Goal: Entertainment & Leisure: Consume media (video, audio)

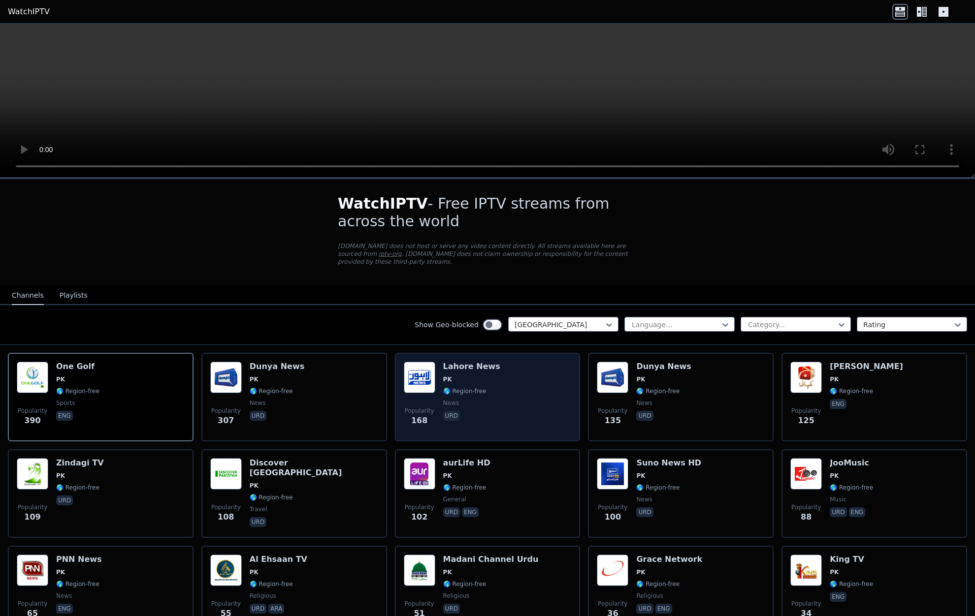
click at [512, 385] on div "Popularity 168 Lahore News PK 🌎 Region-free news urd" at bounding box center [488, 397] width 168 height 71
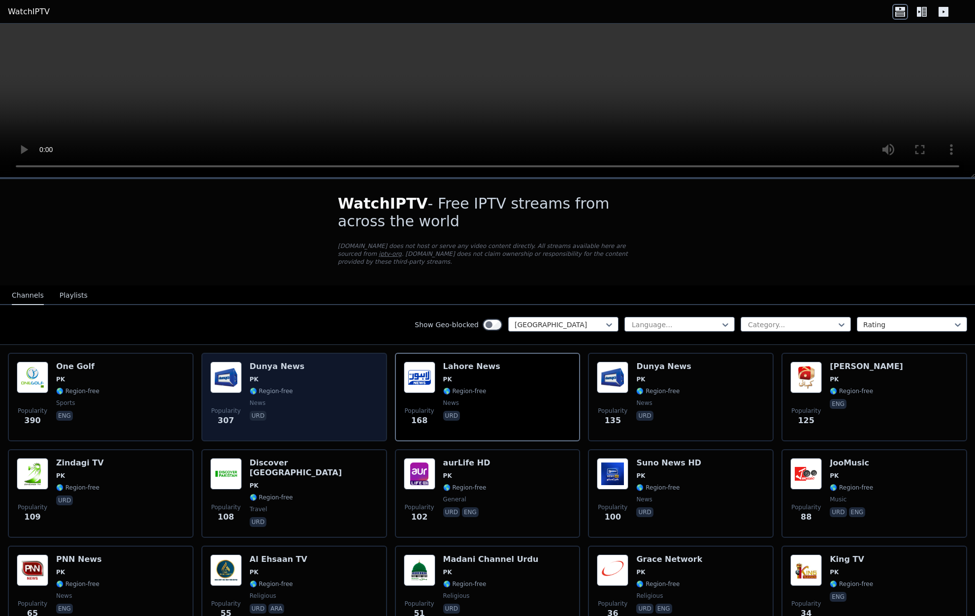
click at [322, 411] on div "Popularity 307 Dunya News PK 🌎 Region-free news urd" at bounding box center [294, 397] width 168 height 71
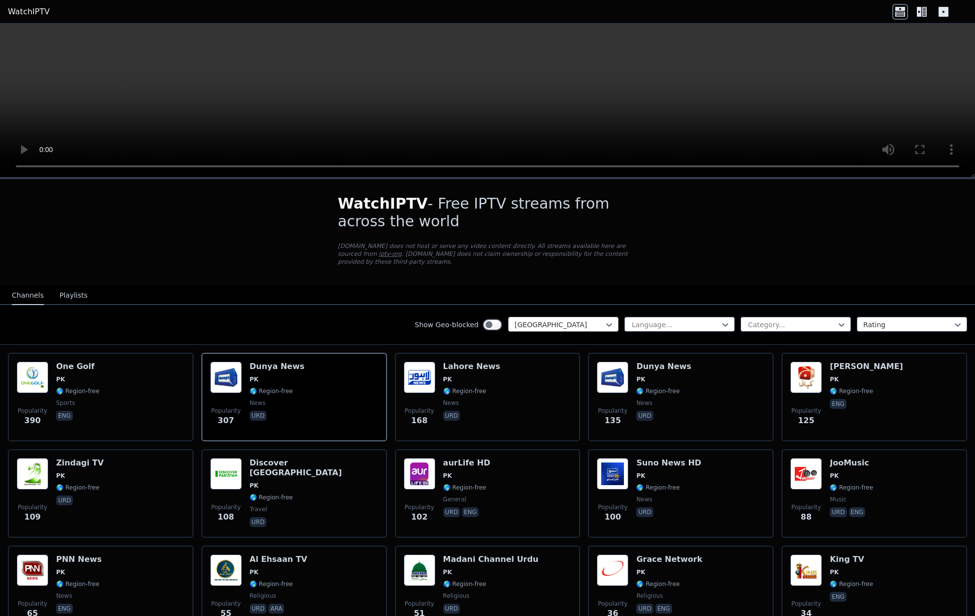
click at [598, 326] on div at bounding box center [560, 325] width 90 height 10
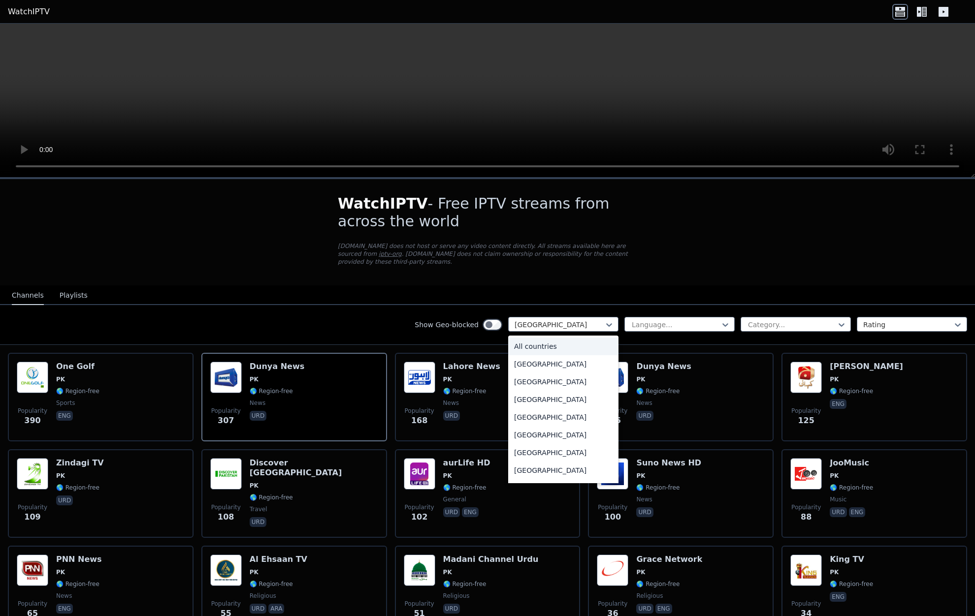
click at [558, 348] on div "All countries" at bounding box center [563, 347] width 110 height 18
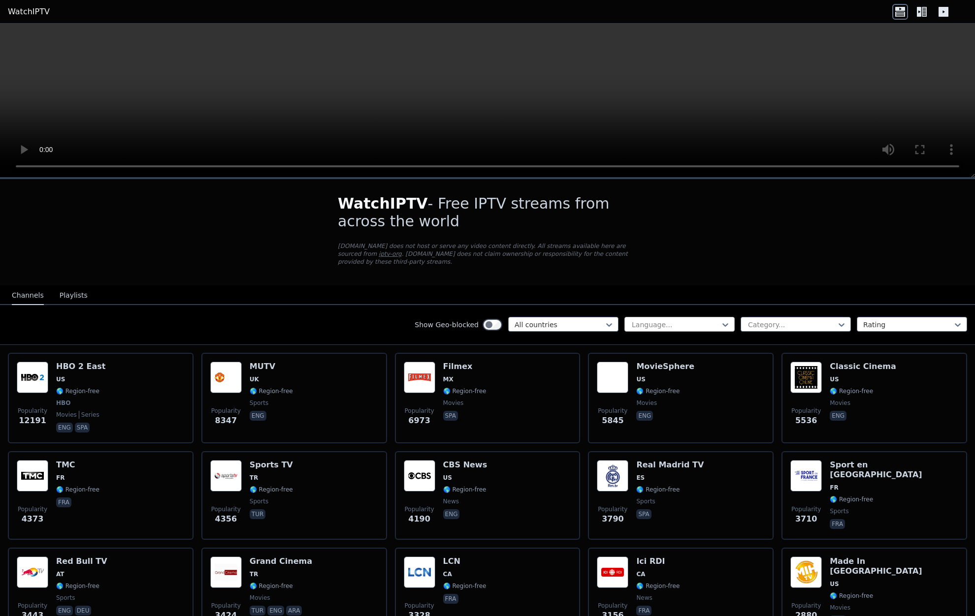
click at [685, 321] on div at bounding box center [676, 325] width 90 height 10
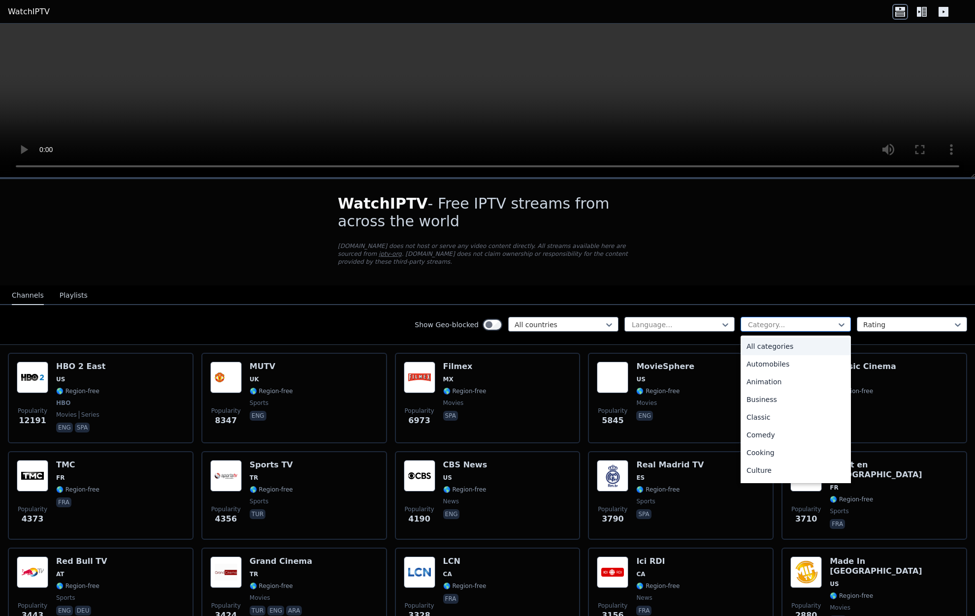
click at [781, 323] on div at bounding box center [792, 325] width 90 height 10
click at [763, 450] on div "Sports" at bounding box center [795, 450] width 110 height 18
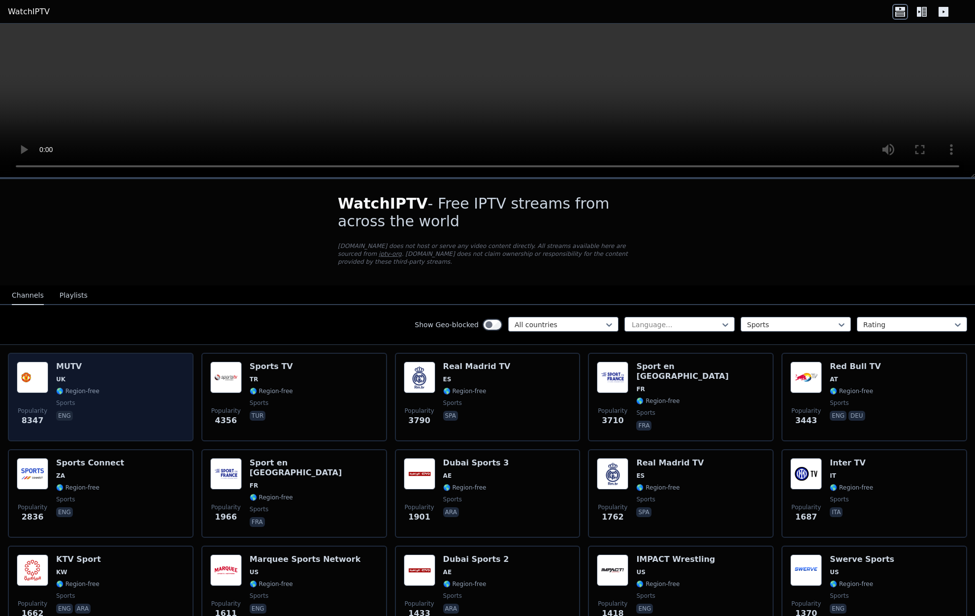
click at [133, 414] on div "Popularity 8347 MUTV [GEOGRAPHIC_DATA] 🌎 Region-free sports eng" at bounding box center [101, 397] width 168 height 71
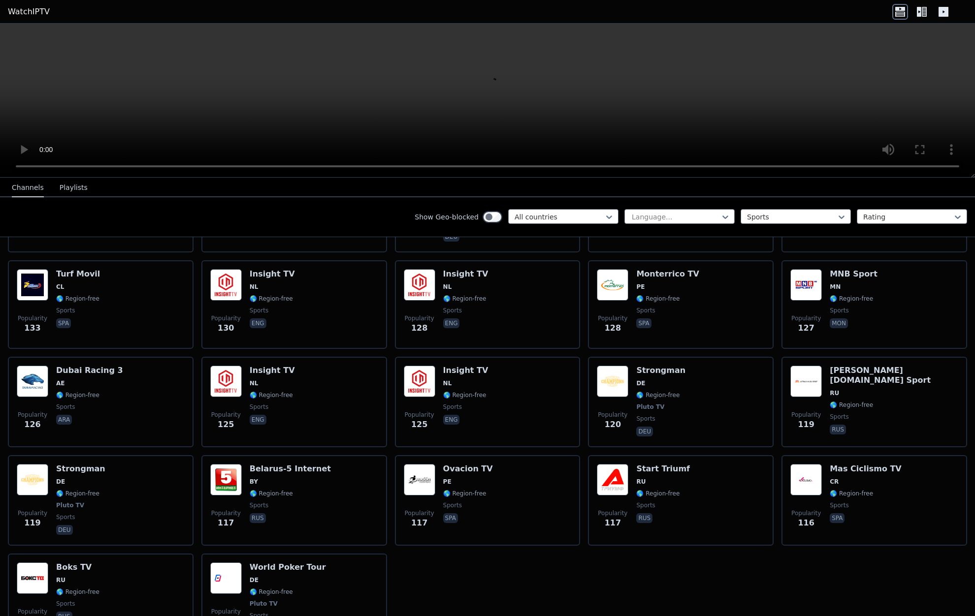
scroll to position [2013, 0]
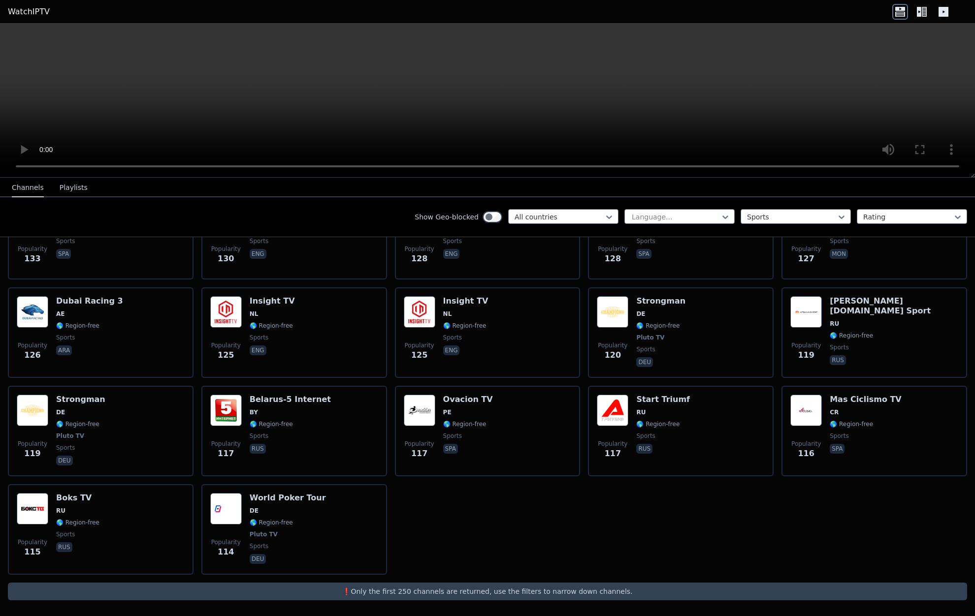
click at [446, 588] on p "❗️Only the first 250 channels are returned, use the filters to narrow down chan…" at bounding box center [487, 592] width 951 height 10
drag, startPoint x: 514, startPoint y: 588, endPoint x: 556, endPoint y: 584, distance: 42.6
click at [514, 588] on p "❗️Only the first 250 channels are returned, use the filters to narrow down chan…" at bounding box center [487, 592] width 951 height 10
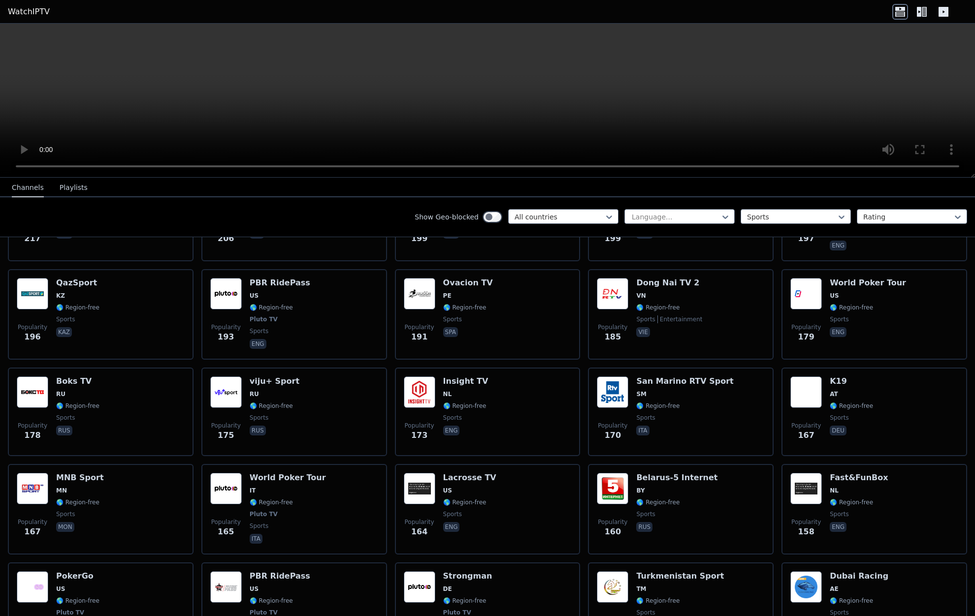
scroll to position [678, 0]
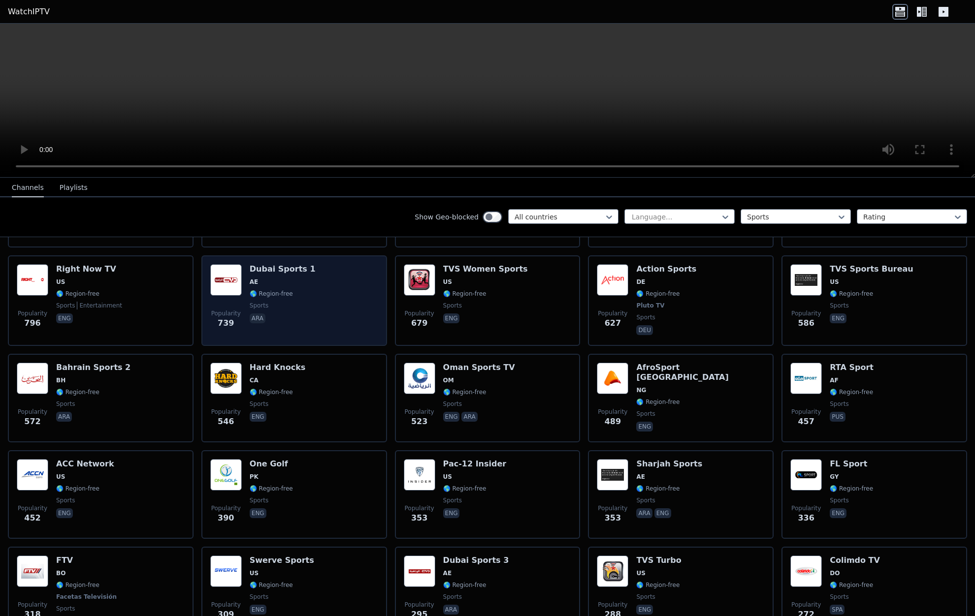
click at [343, 322] on div "Popularity 739 Dubai Sports 1 AE 🌎 Region-free sports ara" at bounding box center [294, 300] width 168 height 73
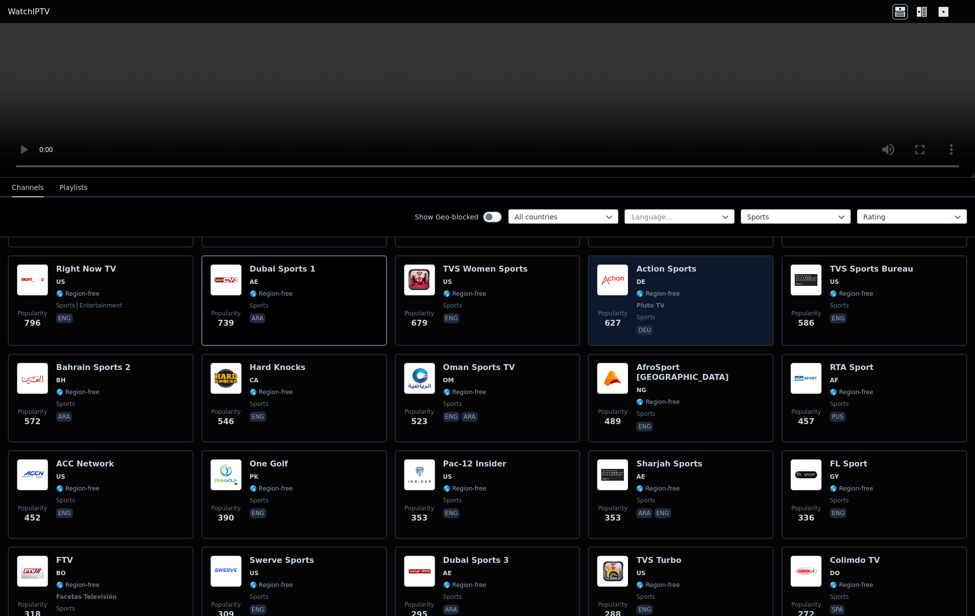
click at [714, 305] on div "Popularity 627 Action Sports DE 🌎 Region-free Pluto TV sports deu" at bounding box center [681, 300] width 168 height 73
